Goal: Task Accomplishment & Management: Manage account settings

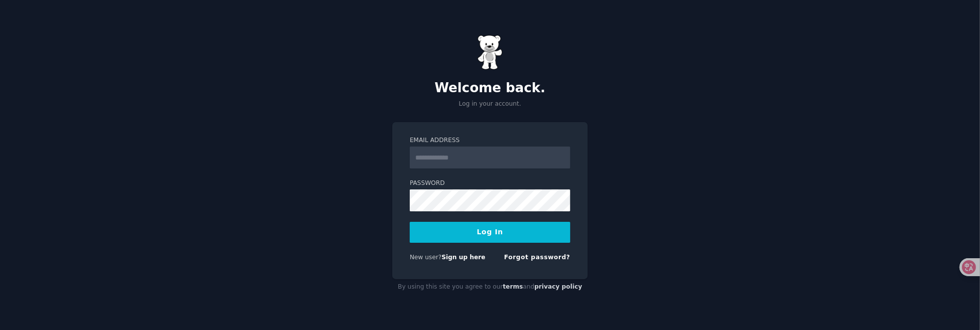
type input "**********"
click at [472, 238] on button "Log In" at bounding box center [490, 232] width 161 height 21
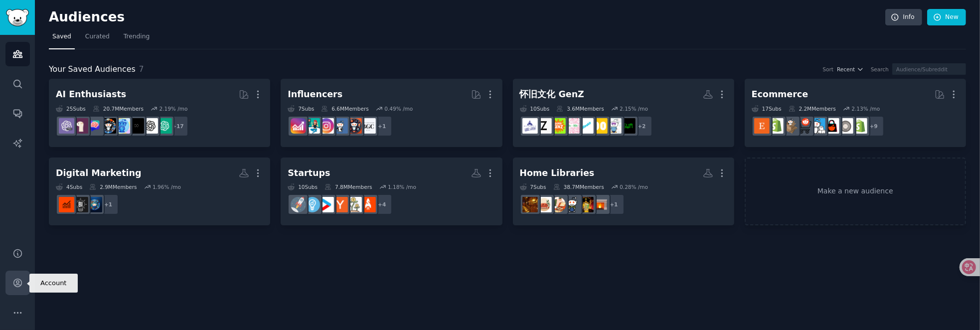
click at [17, 287] on icon "Sidebar" at bounding box center [17, 283] width 10 height 10
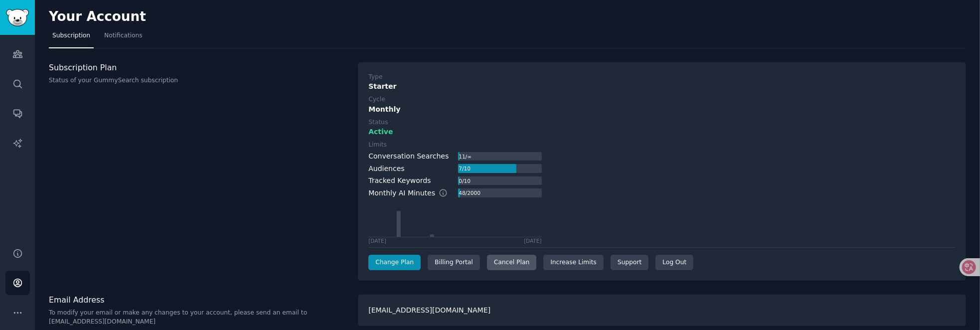
click at [502, 264] on div "Cancel Plan" at bounding box center [511, 263] width 49 height 16
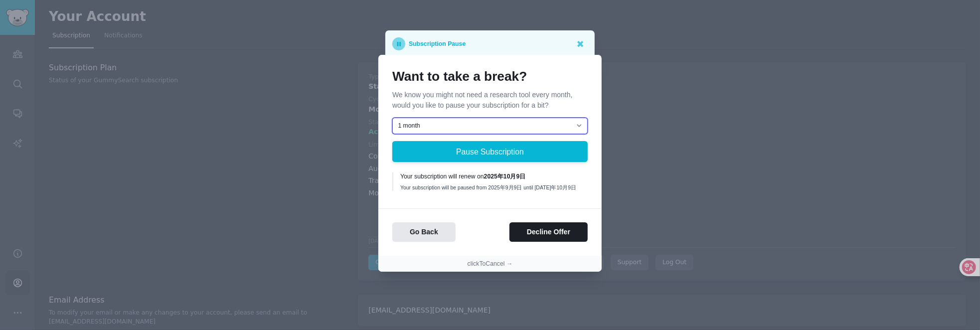
click at [553, 126] on select "1 month 2 months 3 months Choose a custom date to resume" at bounding box center [489, 126] width 195 height 17
click at [583, 43] on icon at bounding box center [580, 43] width 10 height 10
click at [579, 43] on icon at bounding box center [580, 44] width 6 height 6
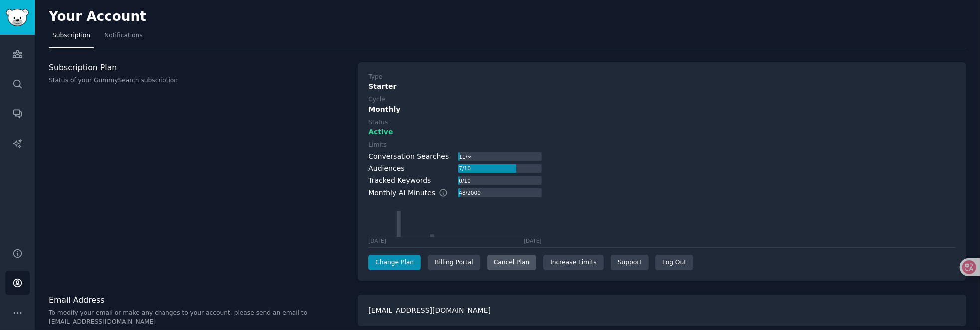
click at [506, 262] on div "Cancel Plan" at bounding box center [511, 263] width 49 height 16
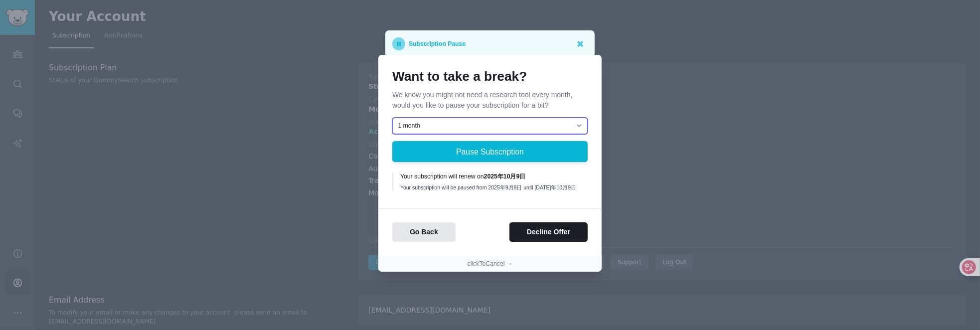
click at [484, 125] on select "1 month 2 months 3 months Choose a custom date to resume" at bounding box center [489, 126] width 195 height 17
select select "[object Object]"
click at [392, 118] on select "1 month 2 months 3 months Choose a custom date to resume" at bounding box center [489, 126] width 195 height 17
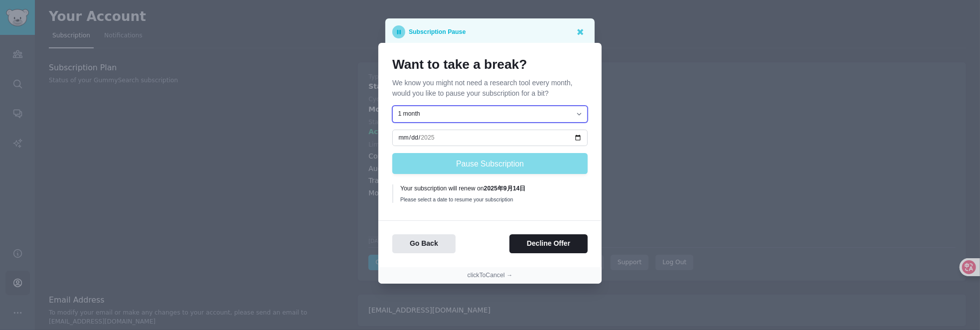
click at [455, 120] on select "1 month 2 months 3 months Choose a custom date to resume" at bounding box center [489, 114] width 195 height 17
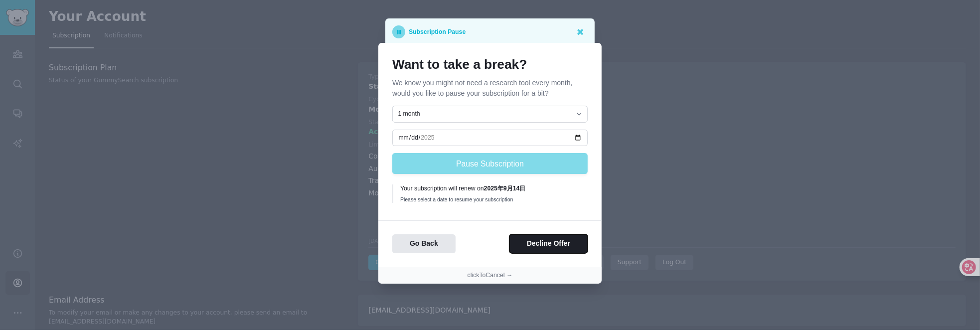
click at [532, 245] on button "Decline Offer" at bounding box center [548, 243] width 78 height 19
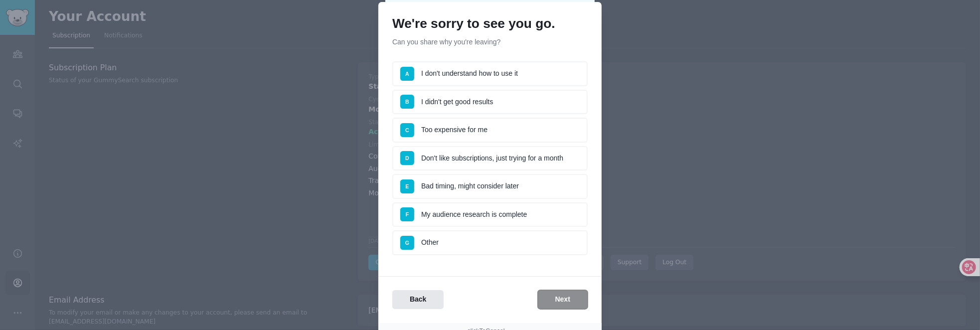
scroll to position [50, 0]
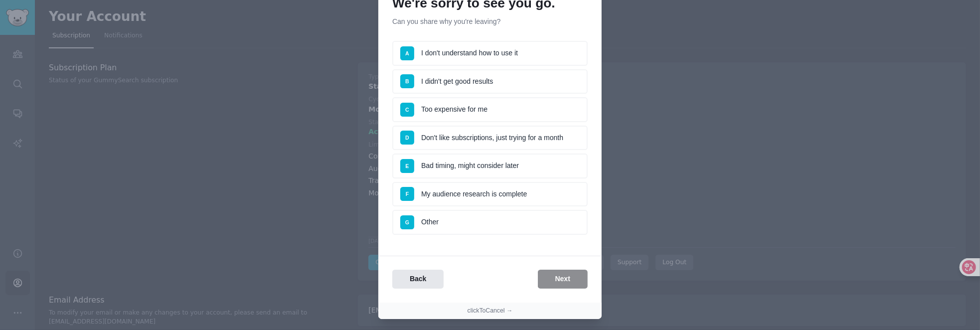
click at [460, 137] on li "D Don't like subscriptions, just trying for a month" at bounding box center [489, 138] width 195 height 25
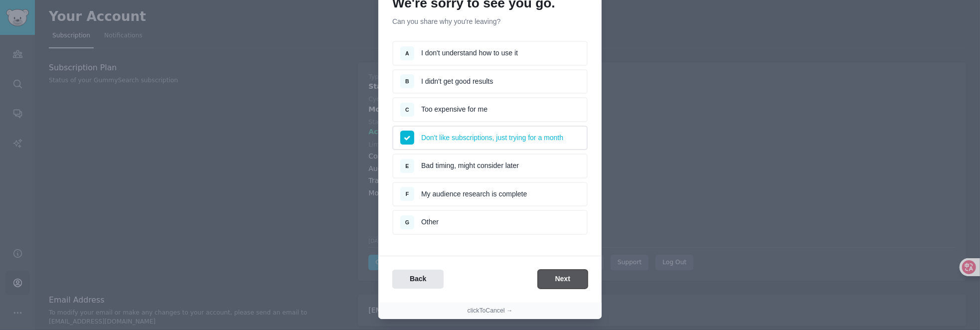
click at [555, 275] on button "Next" at bounding box center [563, 279] width 50 height 19
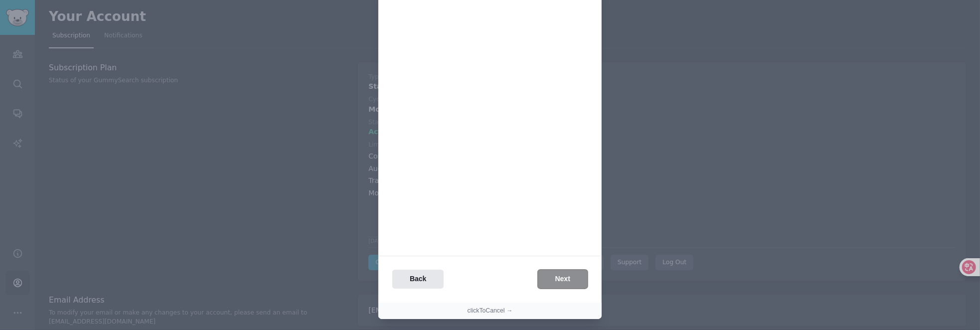
scroll to position [0, 0]
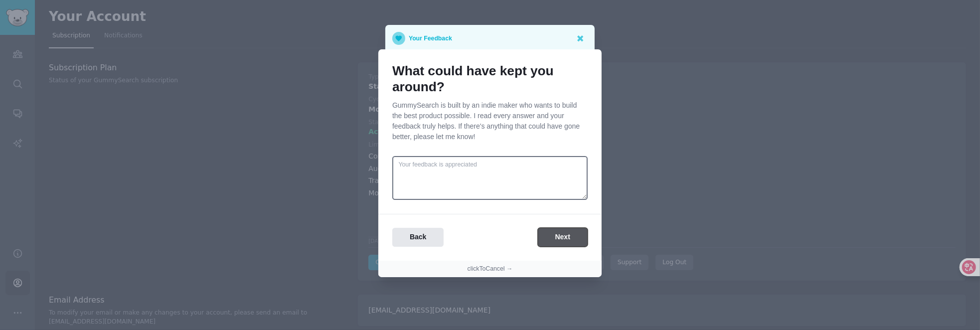
click at [561, 234] on button "Next" at bounding box center [563, 237] width 50 height 19
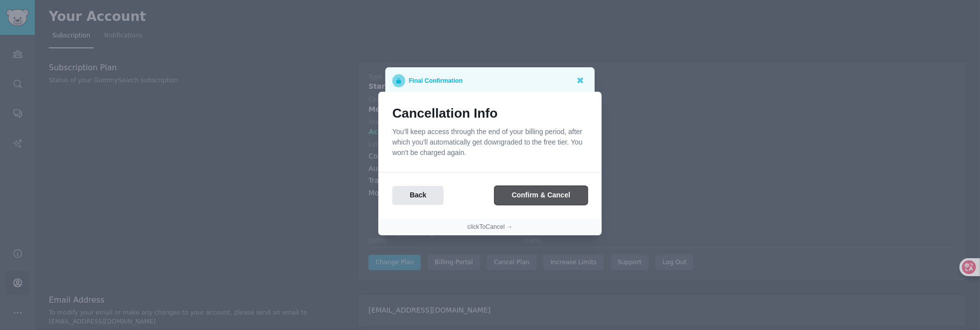
click at [526, 197] on button "Confirm & Cancel" at bounding box center [541, 195] width 93 height 19
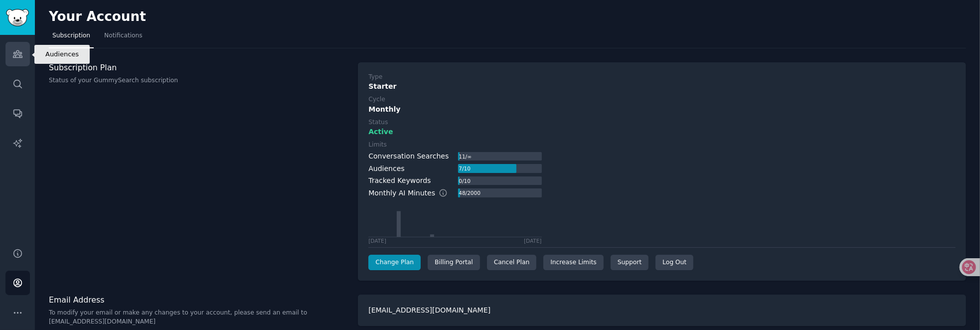
click at [14, 57] on icon "Sidebar" at bounding box center [17, 54] width 10 height 10
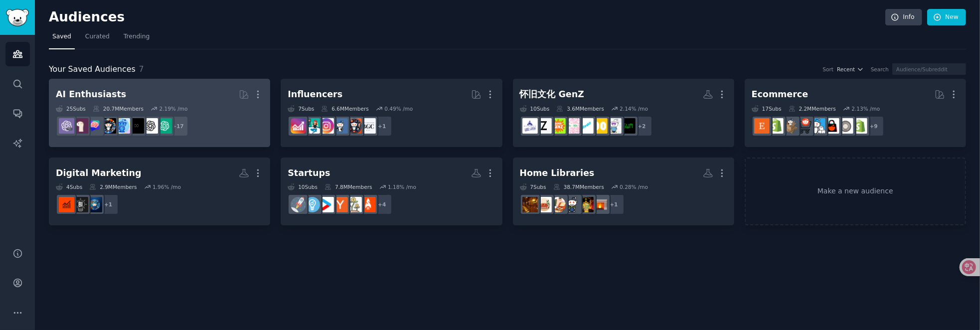
click at [210, 96] on h2 "AI Enthusiasts Curated by GummySearch More" at bounding box center [159, 94] width 207 height 17
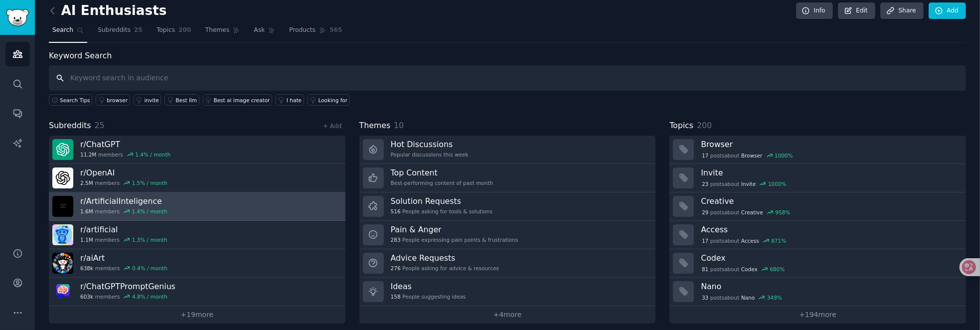
scroll to position [10, 0]
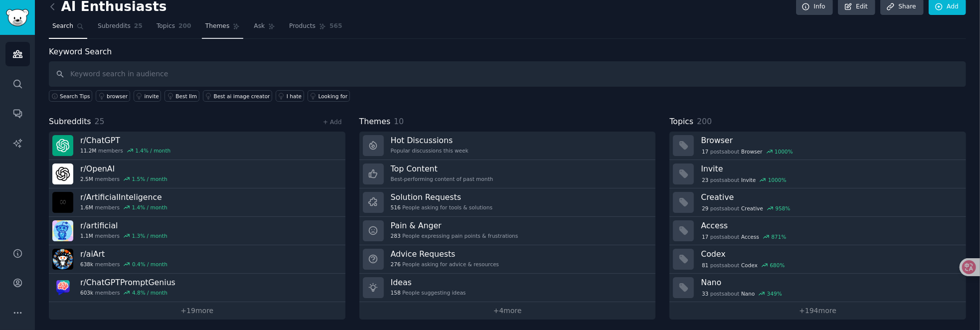
click at [206, 28] on span "Themes" at bounding box center [217, 26] width 24 height 9
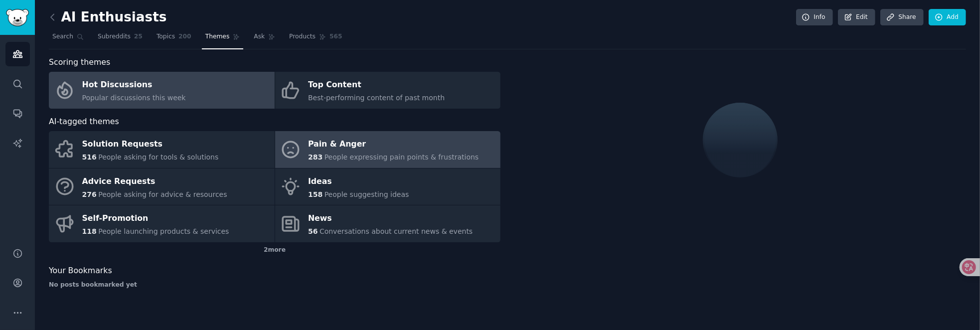
click at [425, 148] on div "Pain & Anger" at bounding box center [393, 145] width 170 height 16
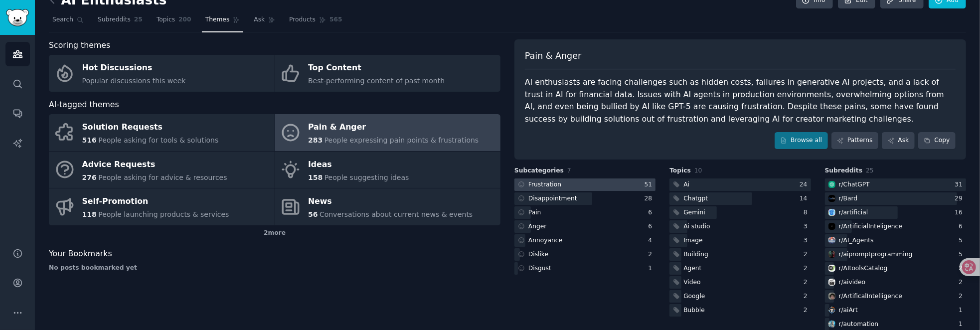
scroll to position [31, 0]
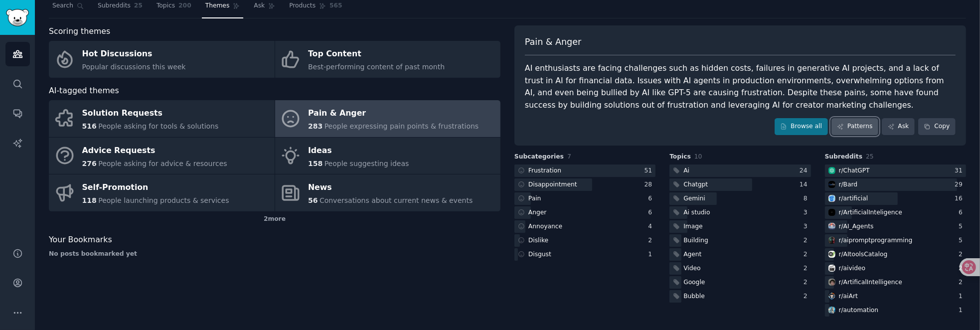
click at [848, 124] on link "Patterns" at bounding box center [854, 126] width 47 height 17
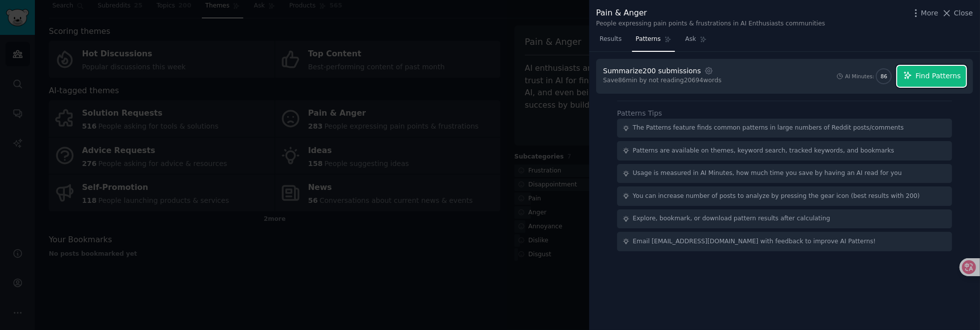
click at [921, 79] on span "Find Patterns" at bounding box center [938, 76] width 45 height 10
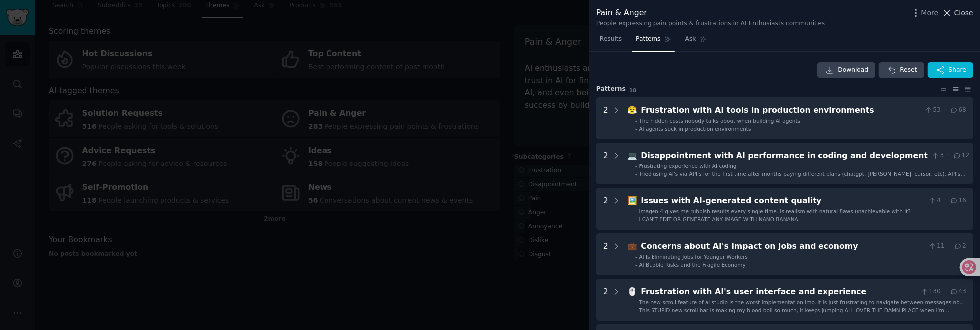
click at [953, 10] on button "Close" at bounding box center [957, 13] width 31 height 10
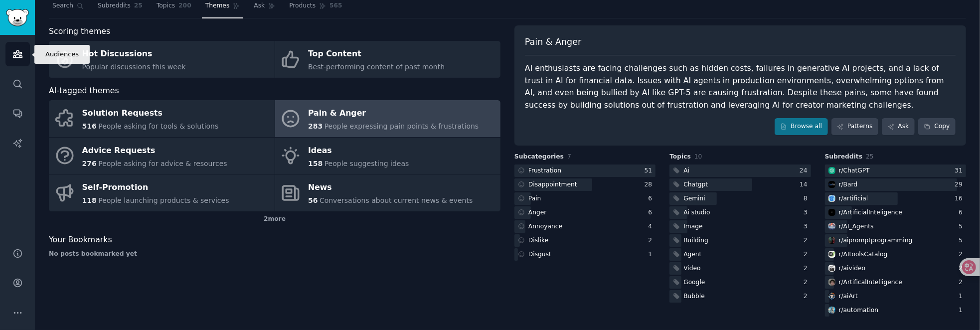
click at [18, 50] on icon "Sidebar" at bounding box center [17, 54] width 10 height 10
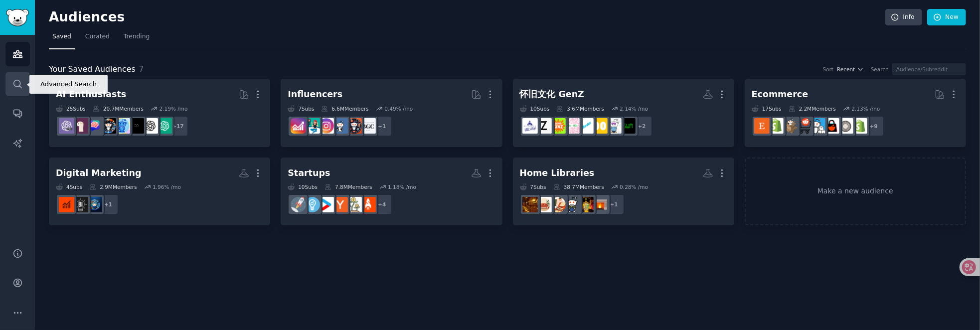
click at [17, 80] on icon "Sidebar" at bounding box center [17, 84] width 8 height 8
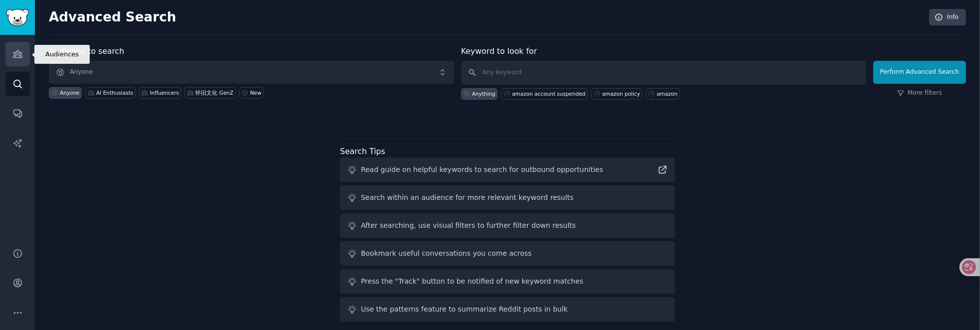
click at [18, 52] on icon "Sidebar" at bounding box center [17, 54] width 10 height 10
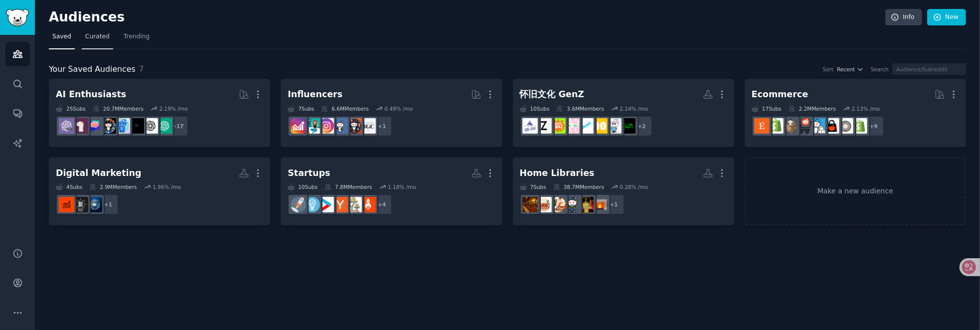
click at [100, 37] on span "Curated" at bounding box center [97, 36] width 24 height 9
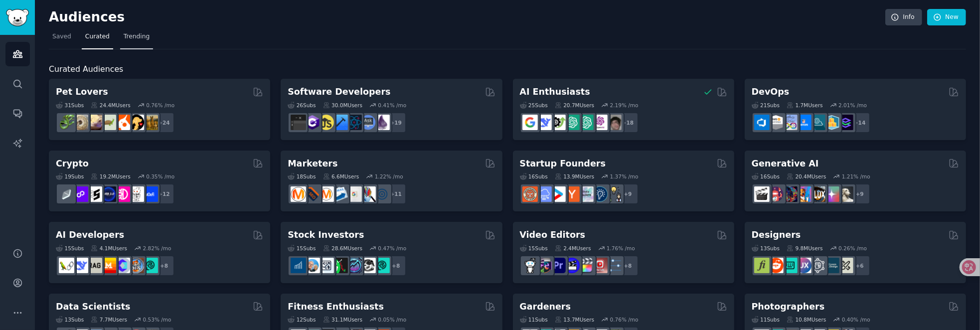
click at [132, 35] on span "Trending" at bounding box center [137, 36] width 26 height 9
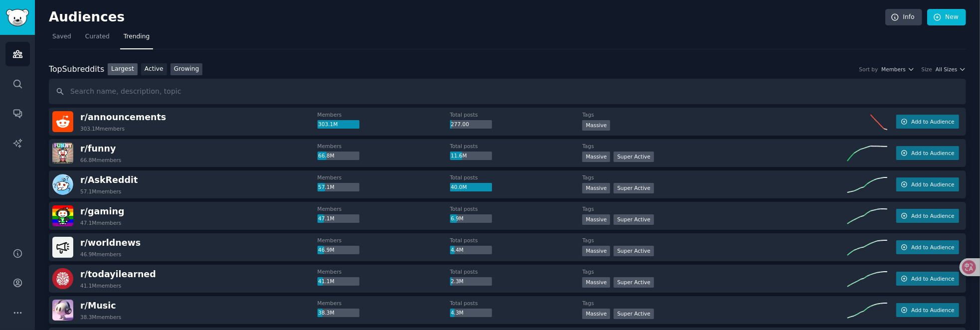
click at [187, 68] on link "Growing" at bounding box center [186, 69] width 32 height 12
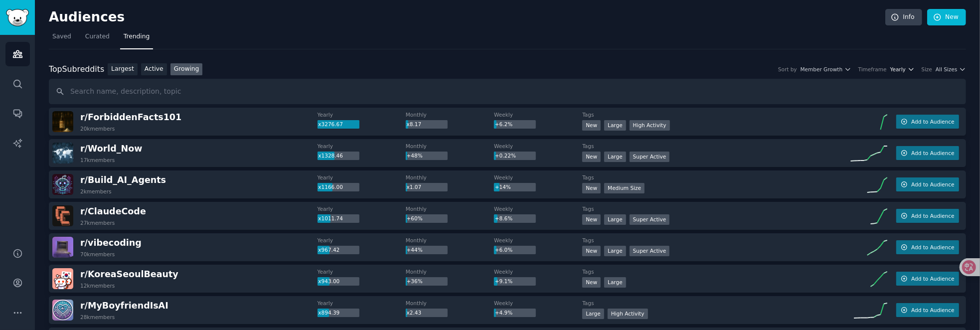
click at [902, 68] on span "Yearly" at bounding box center [897, 69] width 15 height 7
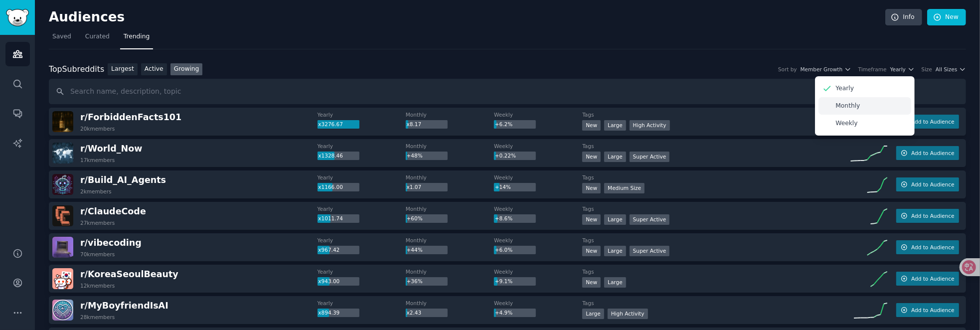
click at [865, 106] on div "Monthly" at bounding box center [865, 105] width 93 height 17
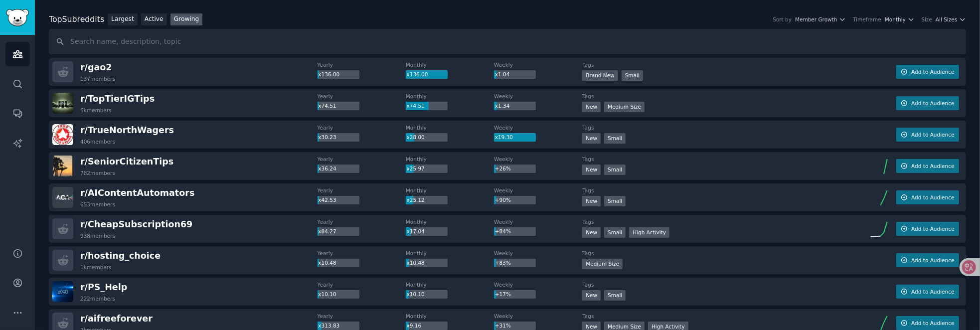
scroll to position [100, 0]
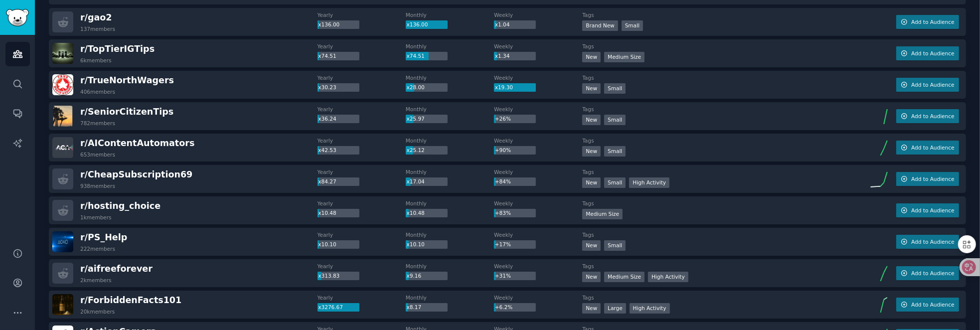
click at [962, 266] on icon at bounding box center [969, 267] width 14 height 14
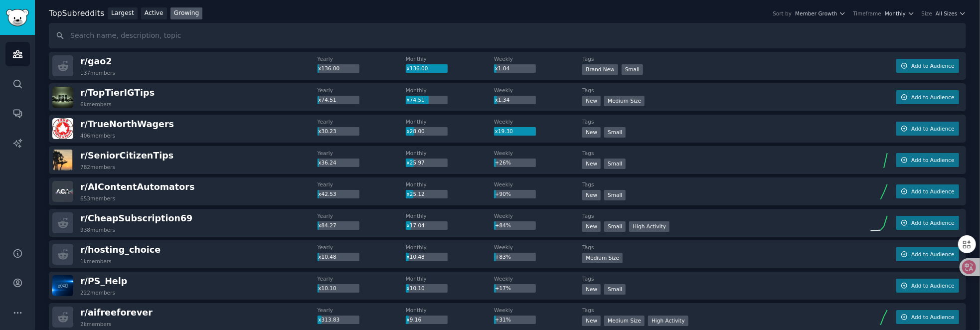
scroll to position [0, 0]
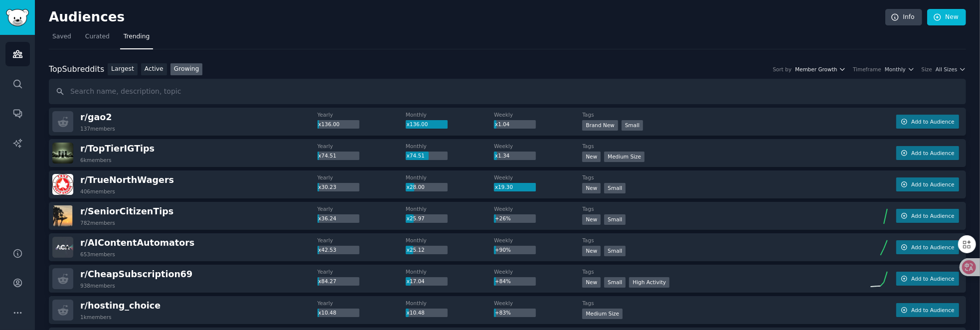
click at [824, 68] on span "Member Growth" at bounding box center [816, 69] width 42 height 7
click at [843, 67] on icon "button" at bounding box center [842, 69] width 7 height 7
click at [944, 68] on span "All Sizes" at bounding box center [946, 69] width 21 height 7
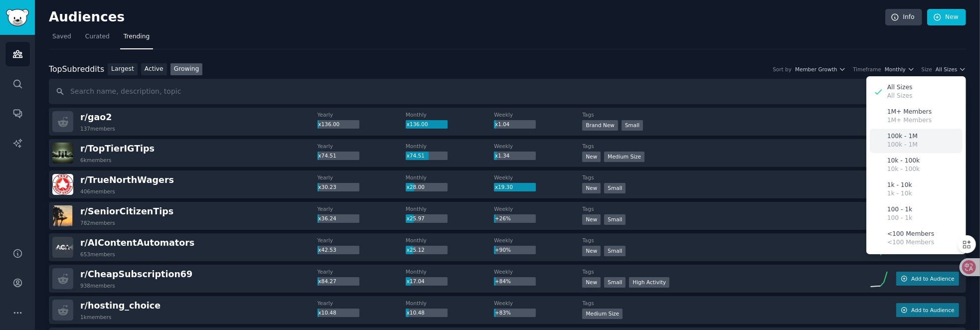
click at [898, 139] on p "100k - 1M" at bounding box center [902, 136] width 30 height 9
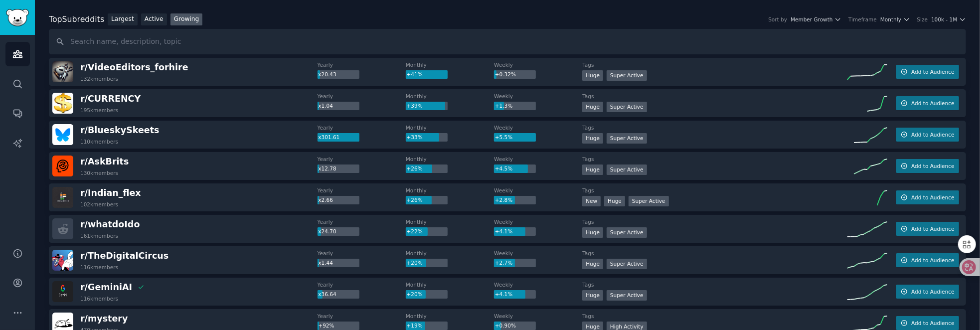
scroll to position [100, 0]
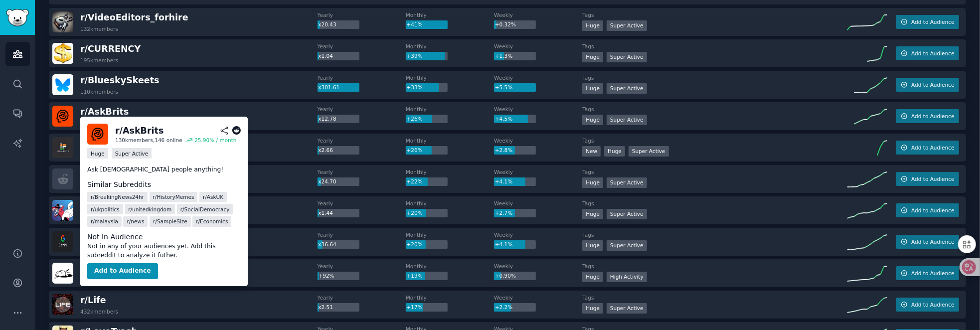
drag, startPoint x: 106, startPoint y: 112, endPoint x: 91, endPoint y: 100, distance: 19.5
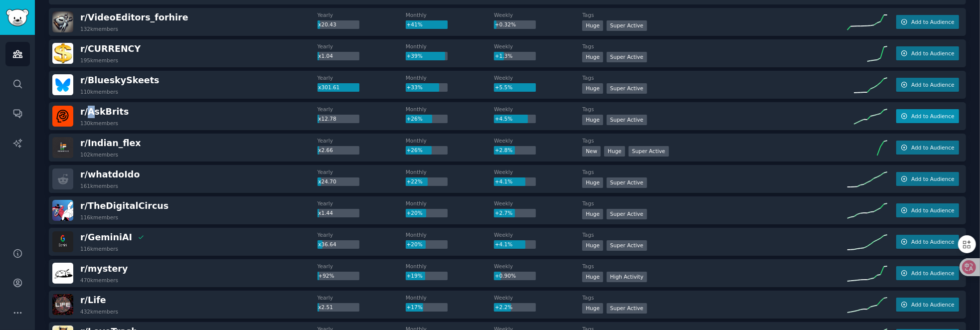
click at [927, 115] on span "Add to Audience" at bounding box center [932, 116] width 43 height 7
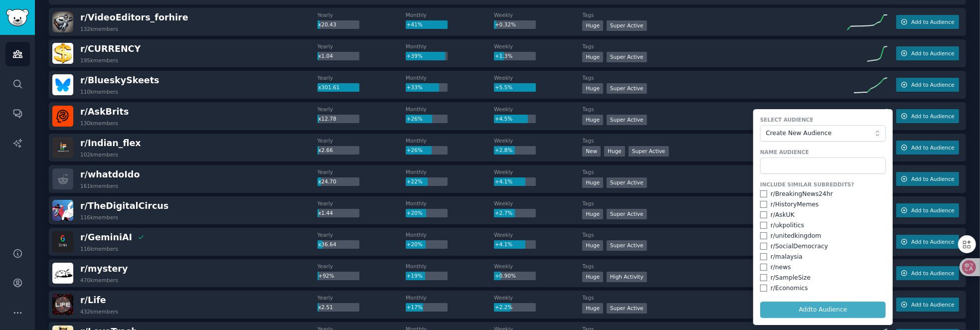
click at [195, 110] on div "r/ AskBrits 130k members" at bounding box center [184, 116] width 265 height 21
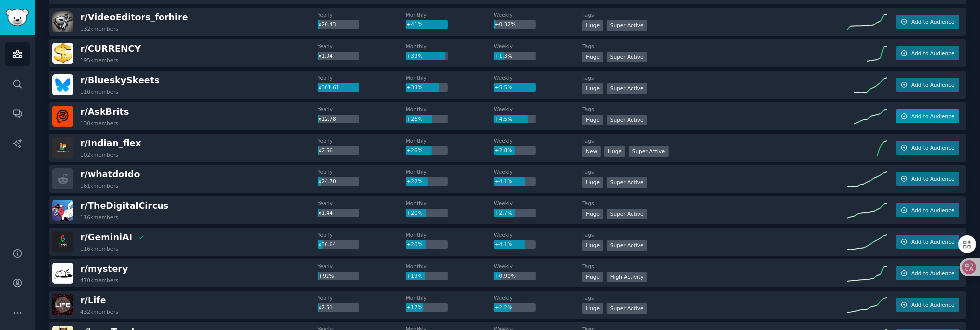
click at [923, 116] on span "Add to Audience" at bounding box center [932, 116] width 43 height 7
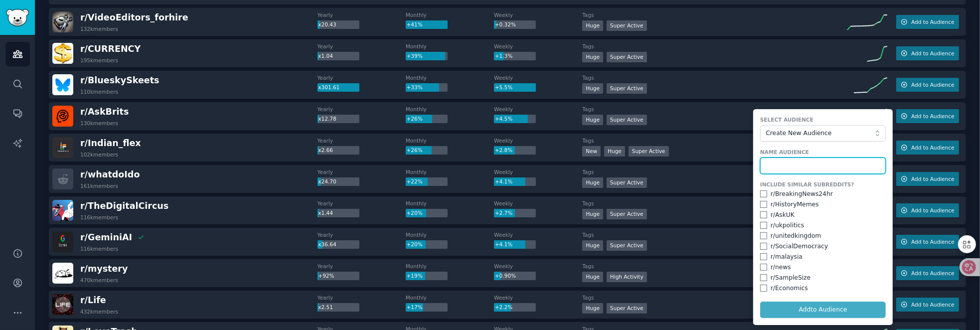
click at [800, 161] on input "text" at bounding box center [823, 166] width 126 height 17
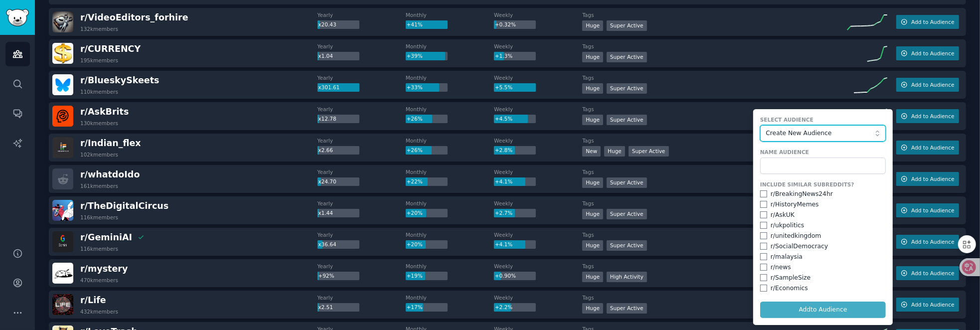
click at [872, 133] on span "Create New Audience" at bounding box center [820, 133] width 109 height 9
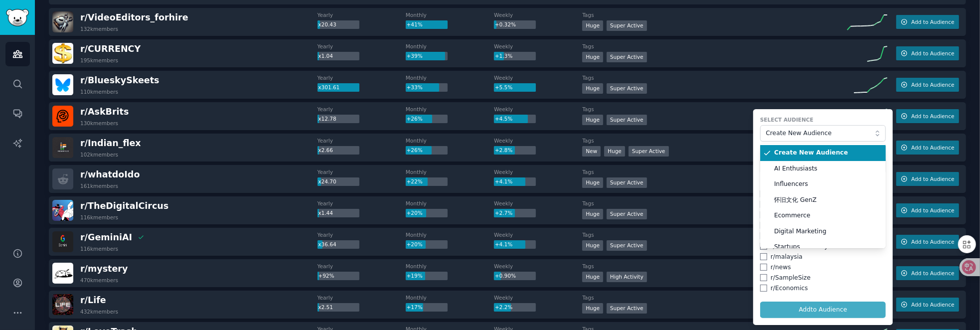
click at [809, 150] on span "Create New Audience" at bounding box center [826, 153] width 105 height 9
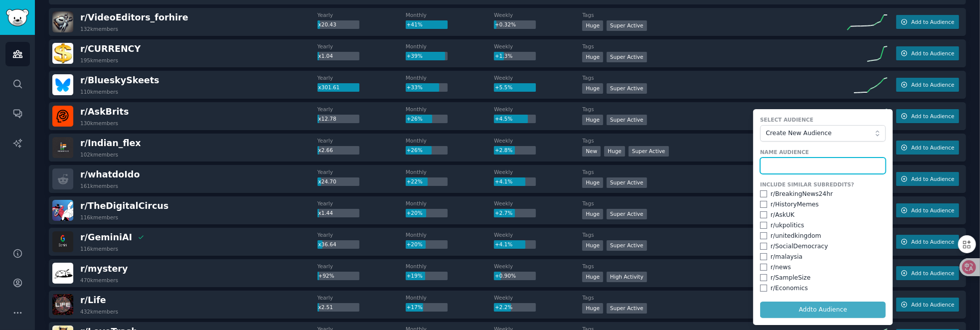
click at [796, 166] on input "text" at bounding box center [823, 166] width 126 height 17
type input "AskBrits"
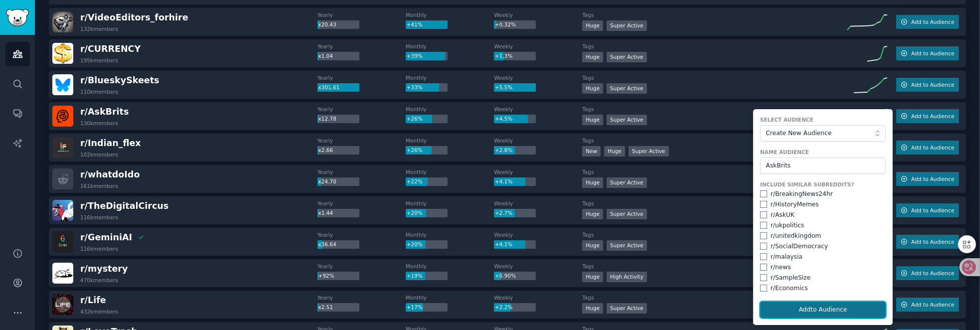
click at [836, 307] on button "Add to Audience" at bounding box center [823, 310] width 126 height 17
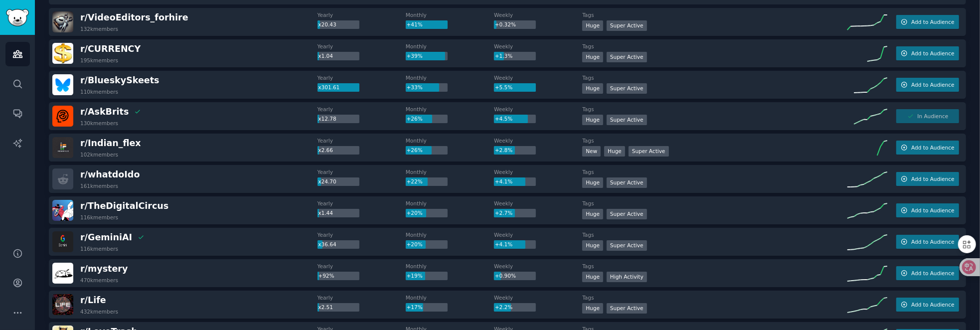
click at [943, 27] on div "r/ VideoEditors_forhire 132k members Yearly x20.43 Monthly +41% Weekly +0.32% T…" at bounding box center [507, 22] width 917 height 28
click at [973, 267] on icon at bounding box center [969, 267] width 10 height 10
drag, startPoint x: 967, startPoint y: 264, endPoint x: 967, endPoint y: 198, distance: 66.3
click at [967, 198] on icon at bounding box center [962, 198] width 14 height 14
click at [966, 213] on icon at bounding box center [969, 212] width 10 height 10
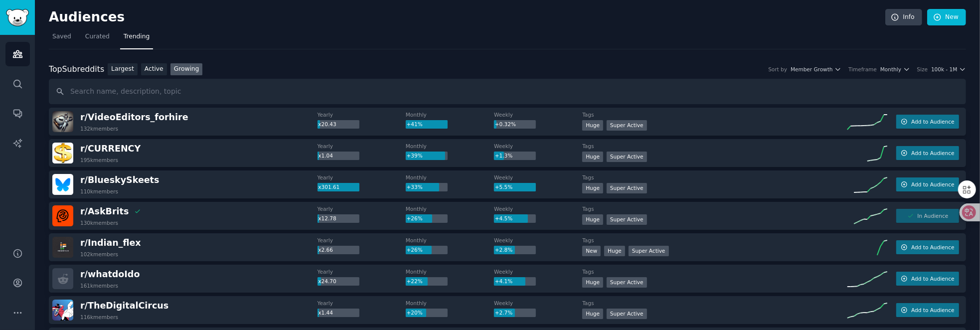
scroll to position [50, 0]
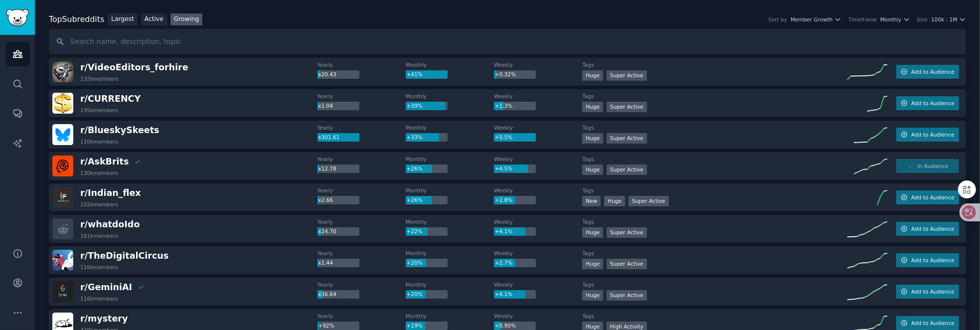
click at [444, 16] on div "Top Subreddits Top Subreddits Largest Active Growing Sort by Member Growth Time…" at bounding box center [507, 19] width 917 height 12
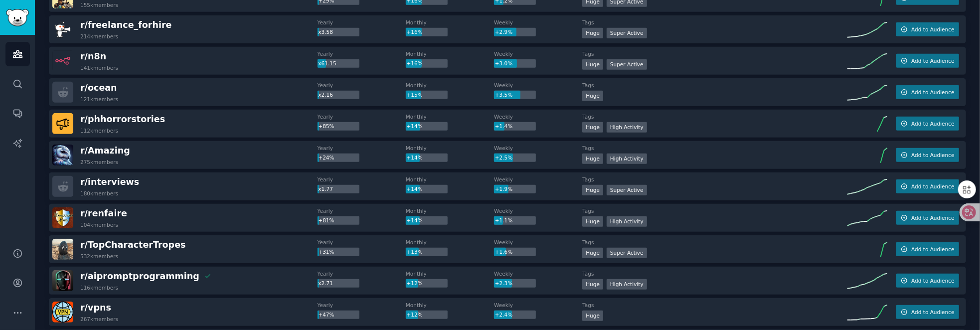
scroll to position [498, 0]
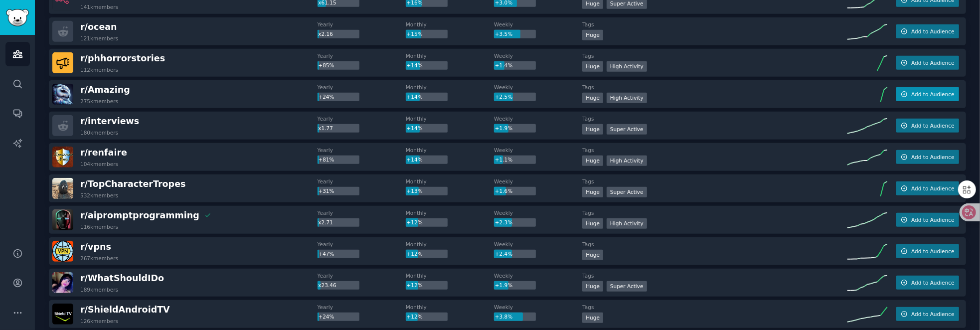
drag, startPoint x: 938, startPoint y: 91, endPoint x: 896, endPoint y: 92, distance: 41.9
click at [938, 91] on span "Add to Audience" at bounding box center [932, 94] width 43 height 7
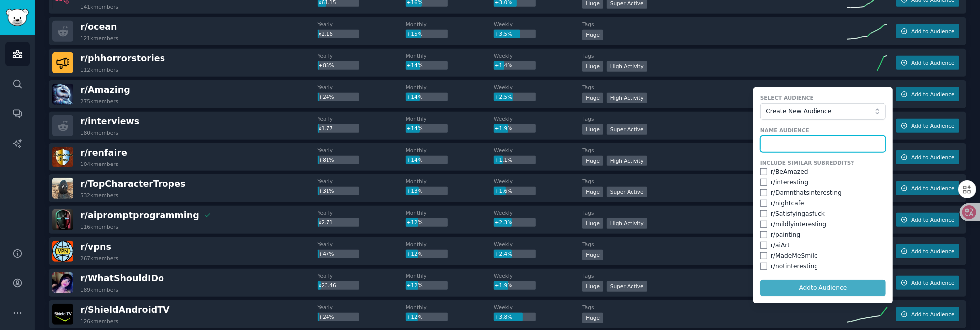
click at [807, 145] on input "text" at bounding box center [823, 144] width 126 height 17
type input "Amazing"
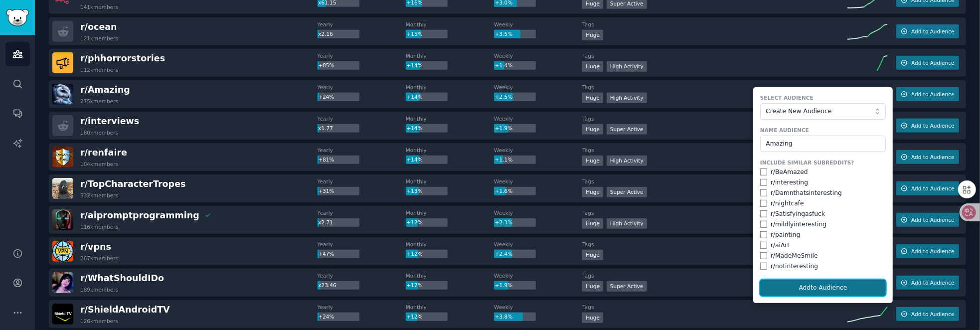
click at [839, 290] on button "Add to Audience" at bounding box center [823, 288] width 126 height 17
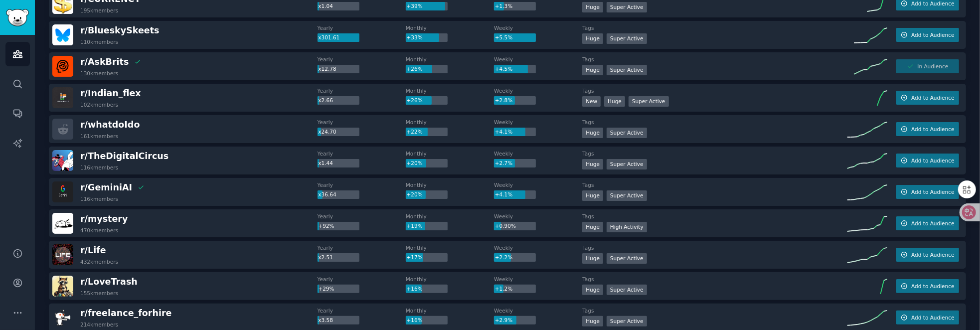
scroll to position [0, 0]
